Goal: Task Accomplishment & Management: Complete application form

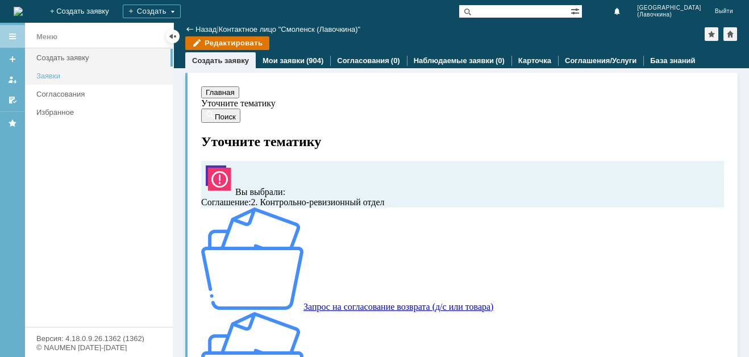
scroll to position [35, 0]
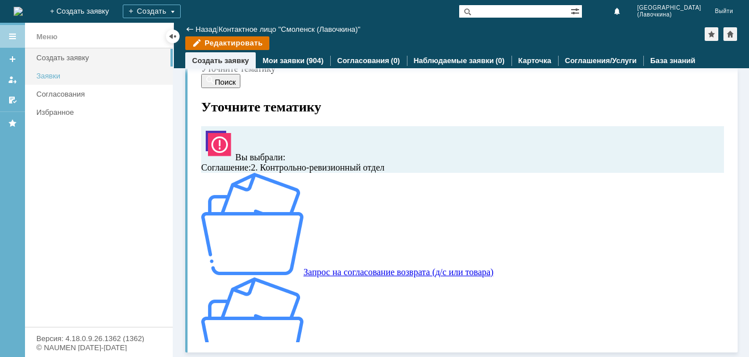
click at [69, 84] on link "Заявки" at bounding box center [101, 76] width 139 height 18
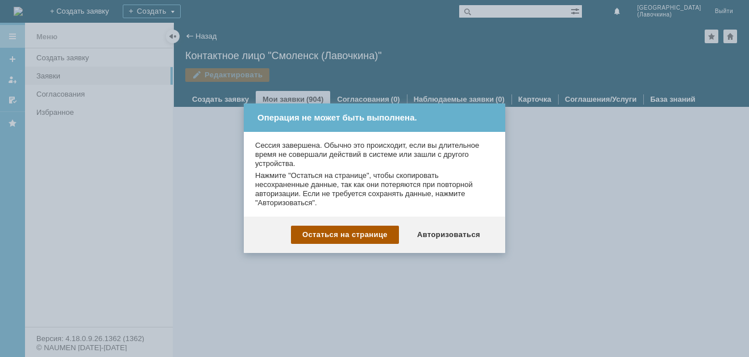
click at [367, 235] on div "Остаться на странице" at bounding box center [345, 235] width 108 height 18
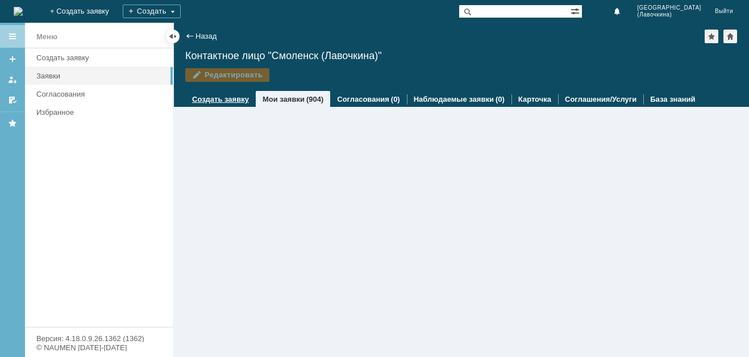
click at [214, 105] on div "Создать заявку" at bounding box center [220, 99] width 70 height 16
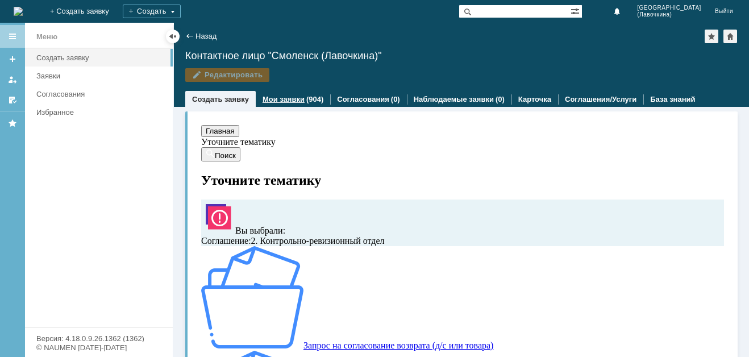
click at [269, 98] on link "Мои заявки" at bounding box center [284, 99] width 42 height 9
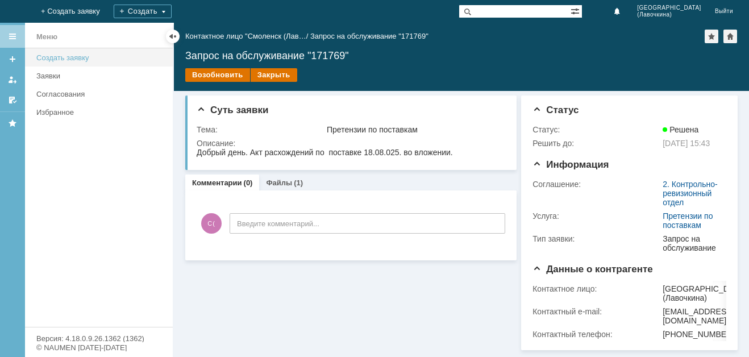
click at [83, 62] on link "Создать заявку" at bounding box center [101, 58] width 139 height 18
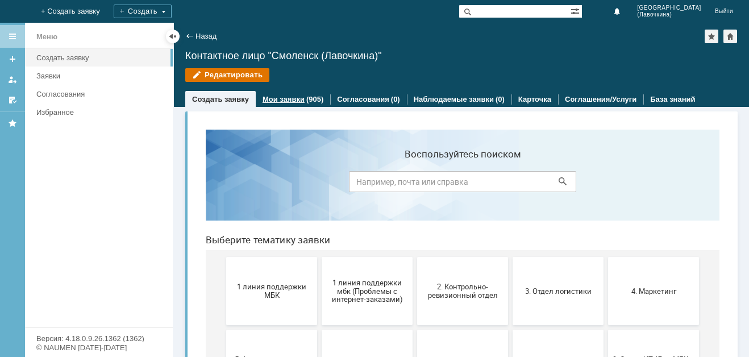
click at [291, 97] on link "Мои заявки" at bounding box center [284, 99] width 42 height 9
